Goal: Find specific page/section

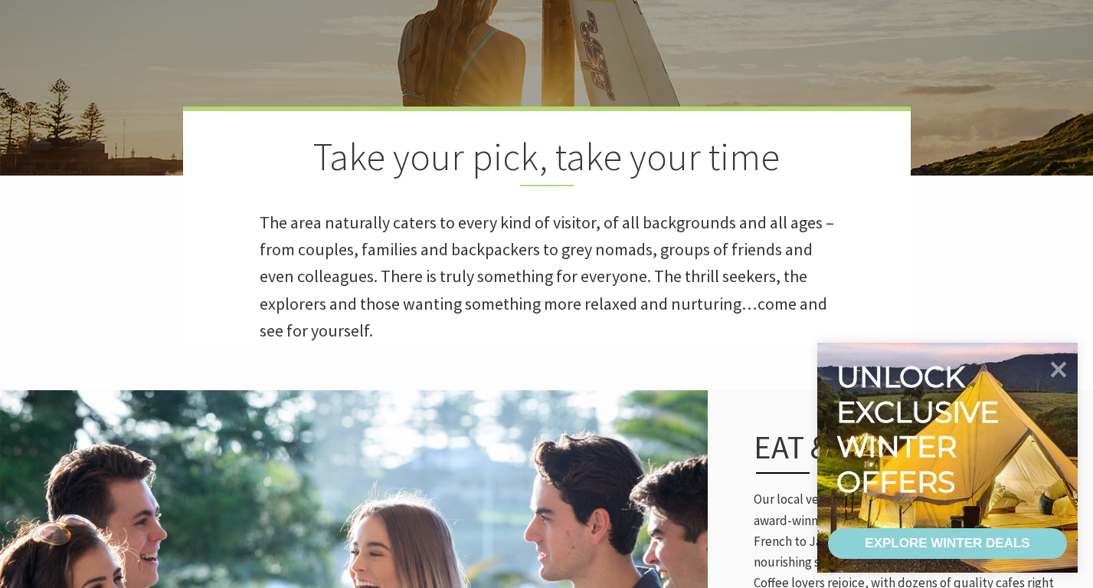
scroll to position [476, 0]
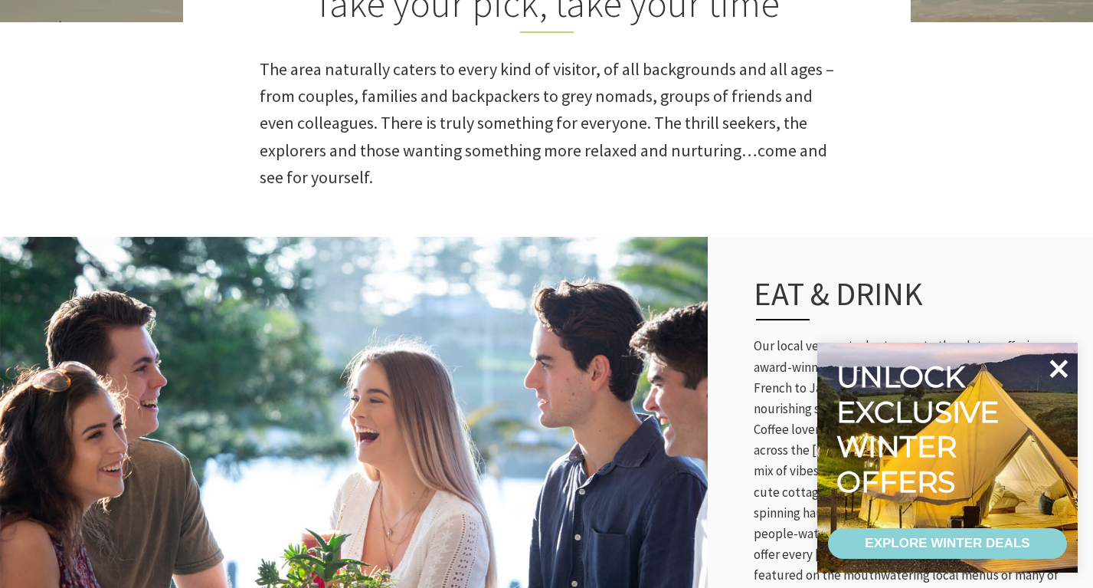
click at [1062, 364] on icon at bounding box center [1059, 368] width 18 height 18
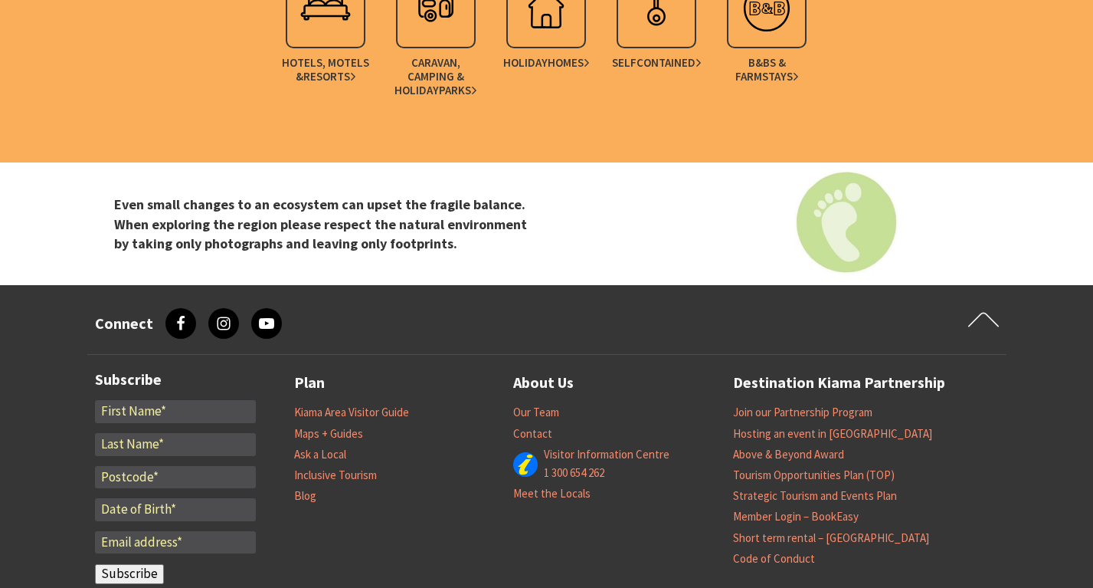
scroll to position [4763, 0]
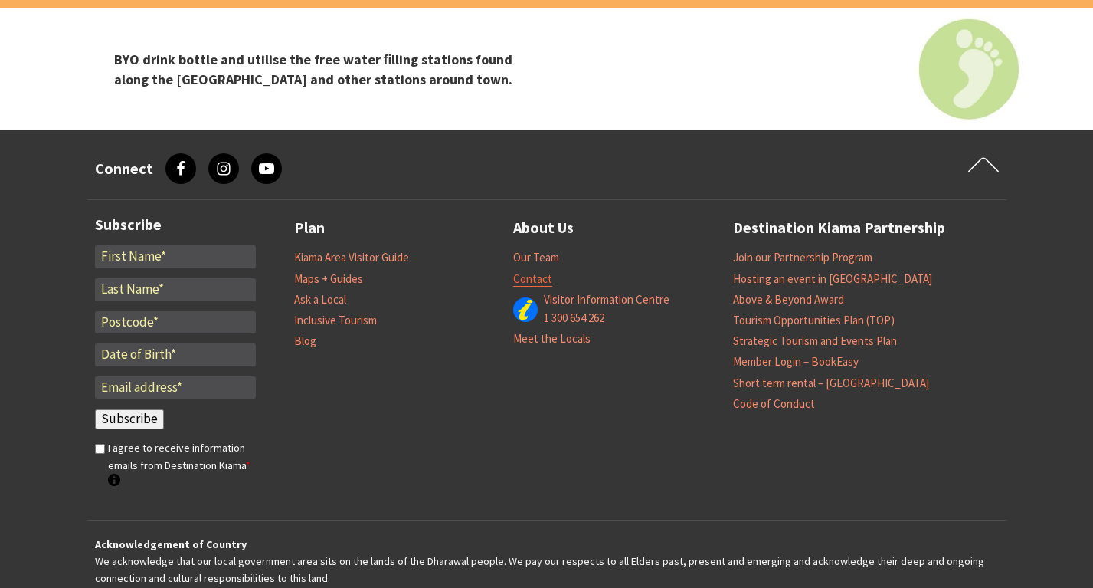
click at [529, 271] on link "Contact" at bounding box center [532, 278] width 39 height 15
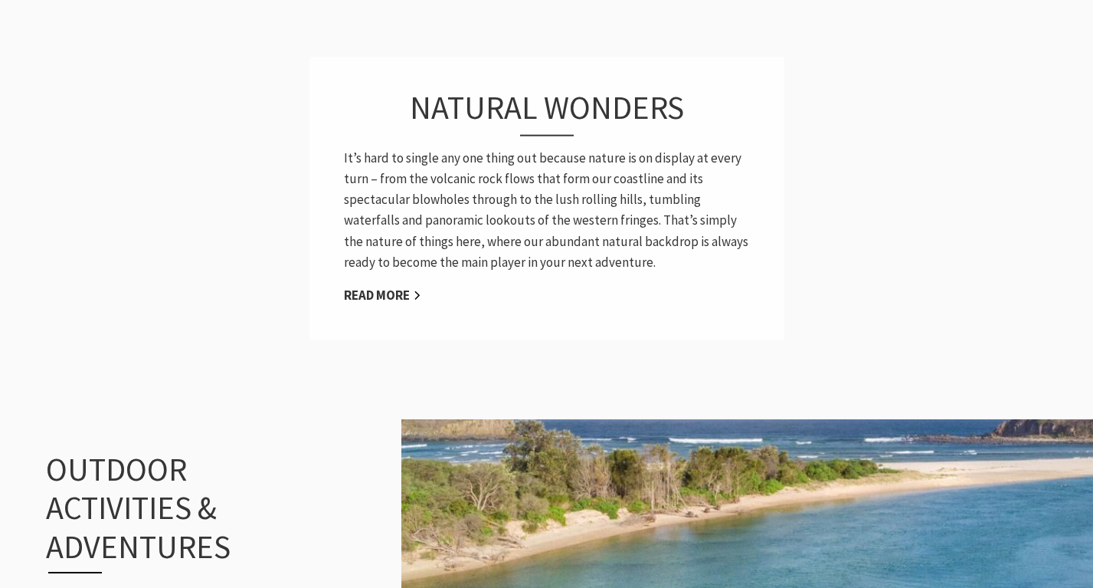
scroll to position [937, 0]
